Goal: Check status: Check status

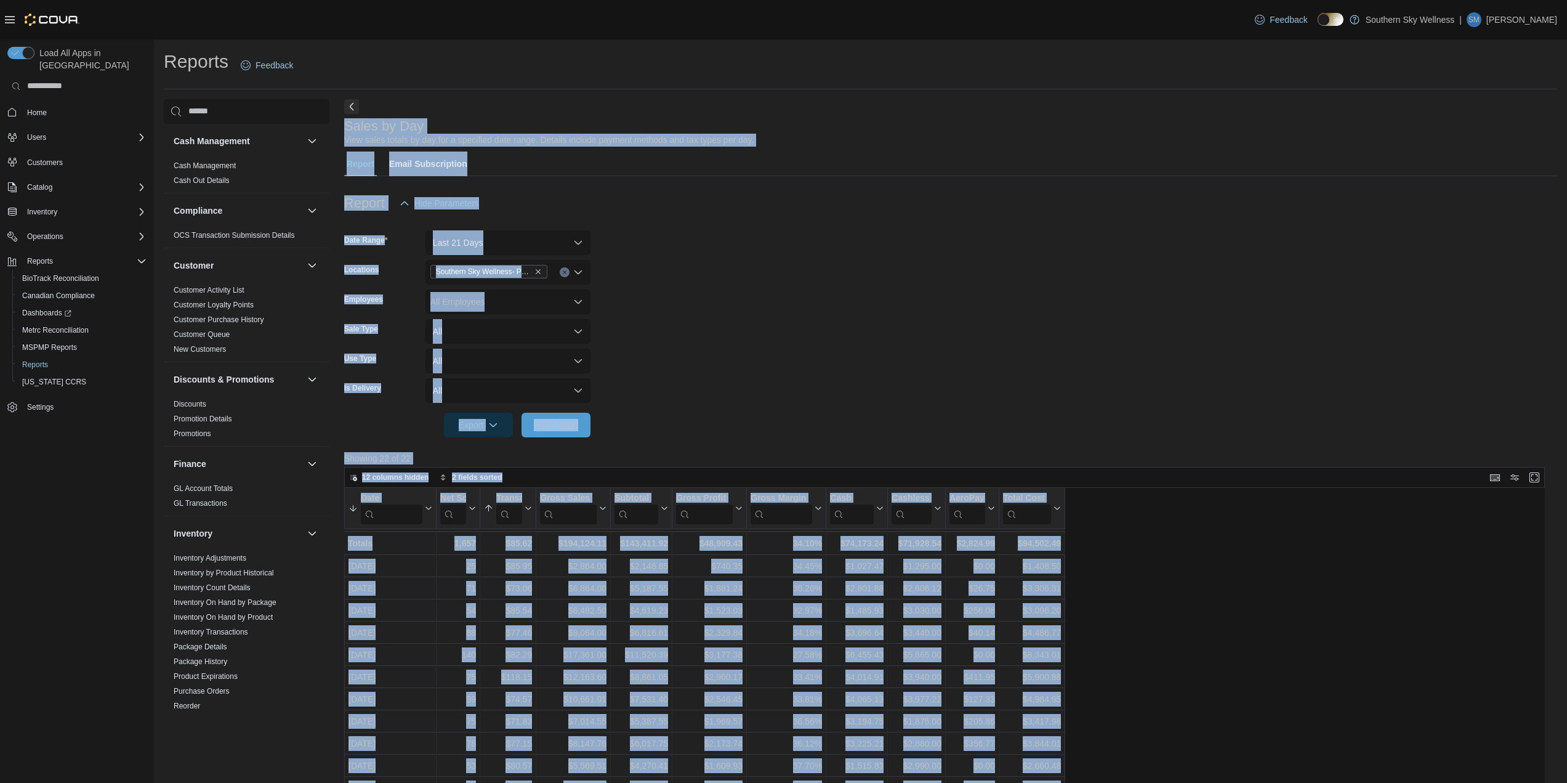
drag, startPoint x: 353, startPoint y: 126, endPoint x: 1071, endPoint y: 544, distance: 830.0
click at [1071, 544] on div "Sales by Day View sales totals by day for a specified date range. Details inclu…" at bounding box center [950, 596] width 1213 height 994
click at [903, 369] on form "Date Range Last 21 Days Locations Southern Sky Wellness- Pearl Employees All Em…" at bounding box center [950, 327] width 1213 height 222
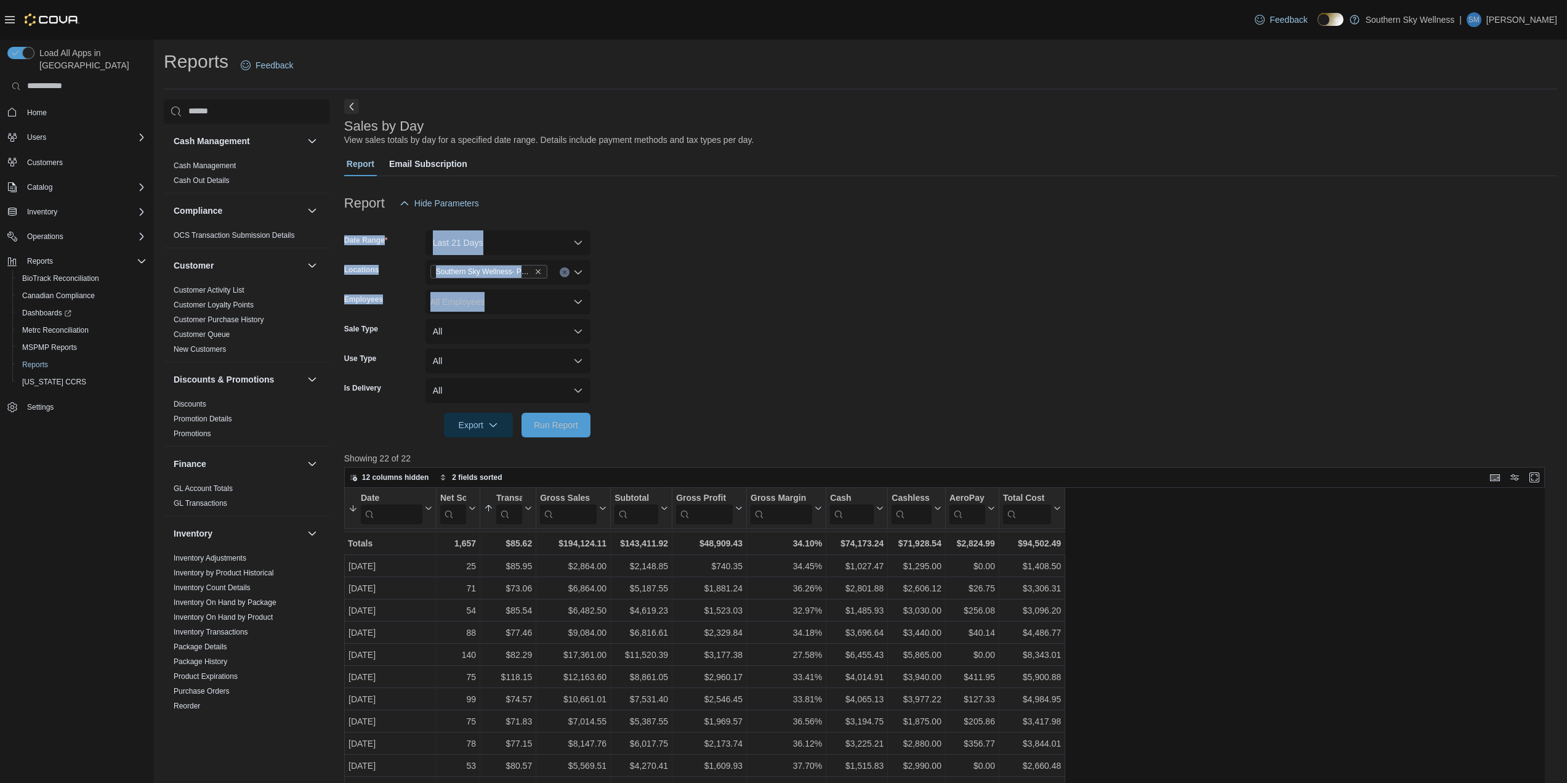
drag, startPoint x: 639, startPoint y: 222, endPoint x: 950, endPoint y: 305, distance: 322.0
click at [950, 305] on form "Date Range Last 21 Days Locations Southern Sky Wellness- Pearl Employees All Em…" at bounding box center [950, 327] width 1213 height 222
click at [924, 300] on form "Date Range Last 21 Days Locations Southern Sky Wellness- Pearl Employees All Em…" at bounding box center [950, 327] width 1213 height 222
click at [552, 423] on span "Run Report" at bounding box center [556, 424] width 44 height 12
drag, startPoint x: 469, startPoint y: 744, endPoint x: 539, endPoint y: 743, distance: 70.2
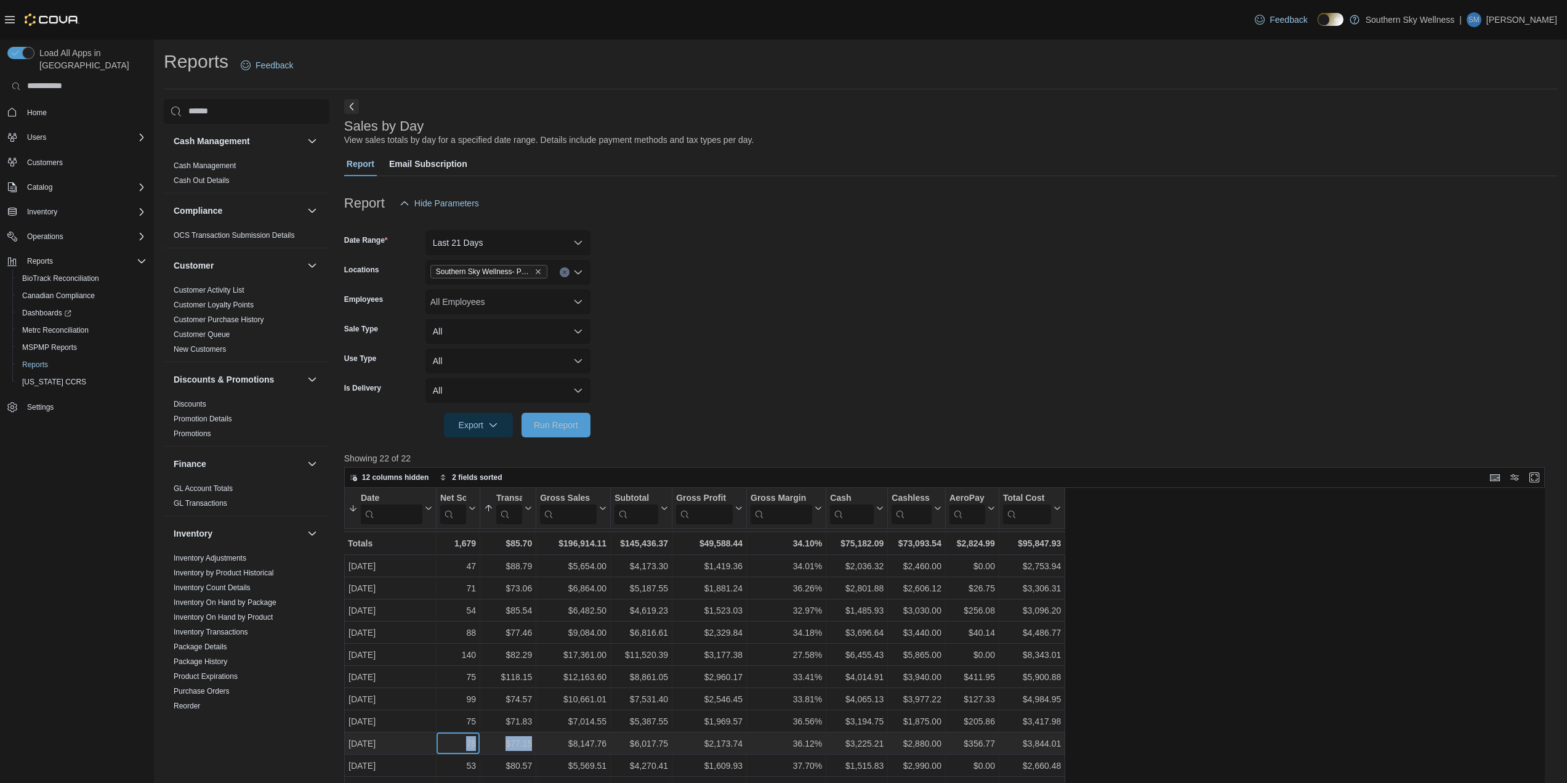
click at [539, 743] on div "[DATE] - Date, column 1, row 9 78 - Net Sold, column 2, row 9 $77.15 - Transact…" at bounding box center [704, 743] width 721 height 22
click at [809, 283] on form "Date Range Last 21 Days Locations Southern Sky Wellness- Pearl Employees All Em…" at bounding box center [950, 327] width 1213 height 222
click at [583, 241] on button "Last 21 Days" at bounding box center [507, 242] width 165 height 25
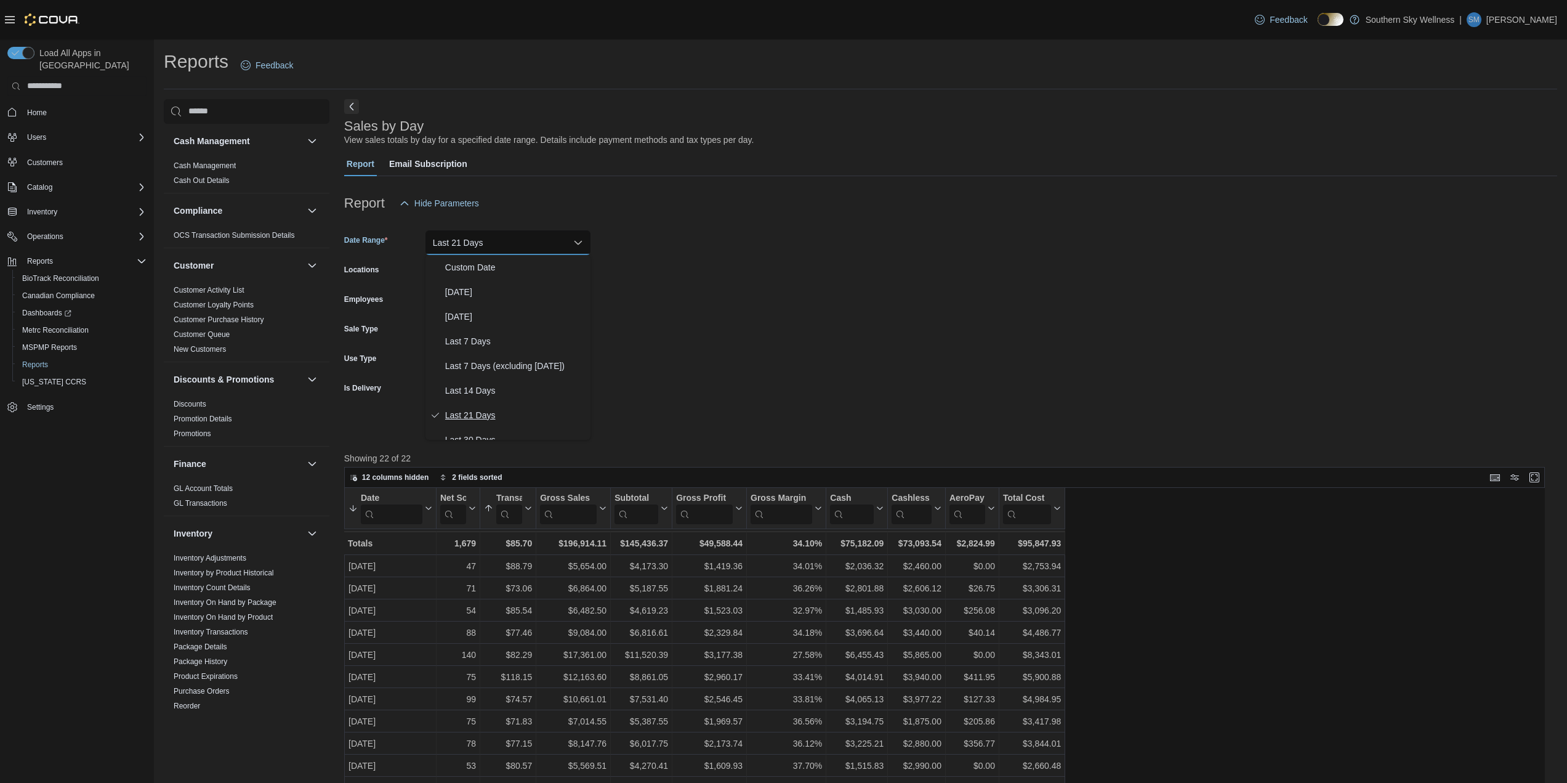
scroll to position [185, 0]
click at [476, 255] on span "Last 30 Days" at bounding box center [515, 255] width 140 height 15
drag, startPoint x: 544, startPoint y: 429, endPoint x: 595, endPoint y: 429, distance: 51.7
click at [544, 429] on span "Run Report" at bounding box center [556, 425] width 44 height 12
